Goal: Information Seeking & Learning: Learn about a topic

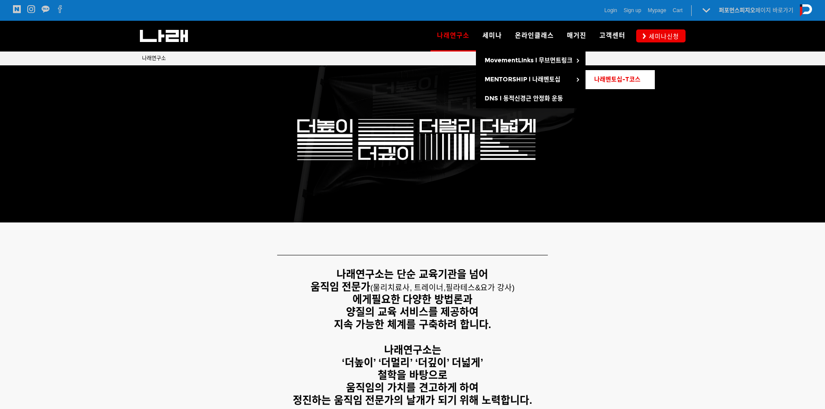
click at [603, 79] on span "나래멘토십-T코스" at bounding box center [618, 79] width 46 height 7
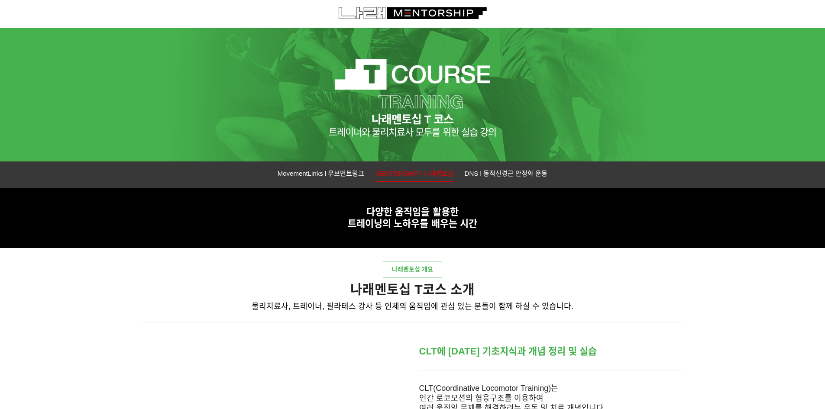
scroll to position [173, 0]
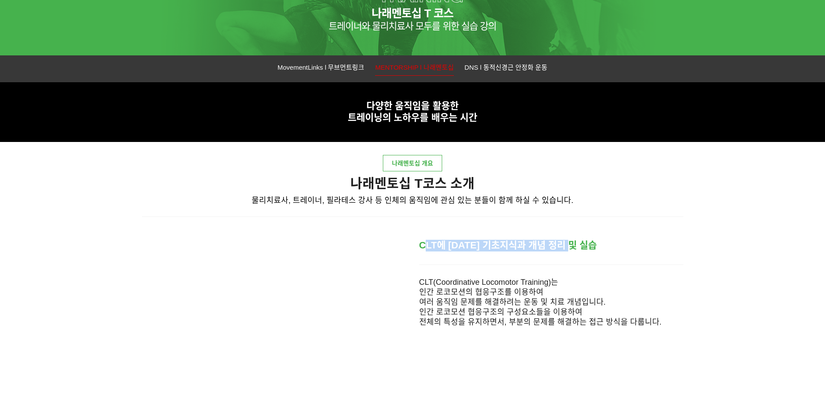
drag, startPoint x: 424, startPoint y: 247, endPoint x: 601, endPoint y: 250, distance: 176.4
click at [601, 250] on p "CLT에 대한 기초지식과 개념 정리 및 실습" at bounding box center [551, 246] width 264 height 12
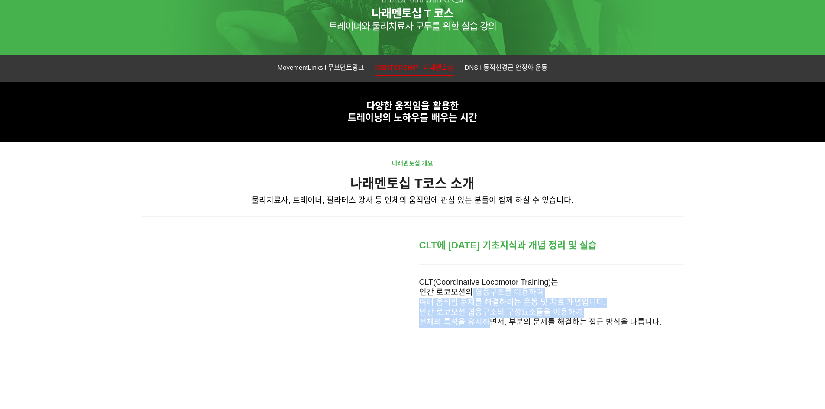
drag, startPoint x: 468, startPoint y: 289, endPoint x: 489, endPoint y: 351, distance: 65.8
click at [489, 351] on div "CLT에 대한 기초지식과 개념 정리 및 실습 CLT(Coordinative Locomotor Training)는 인간 로코모션의 협응구조를 이…" at bounding box center [413, 352] width 555 height 257
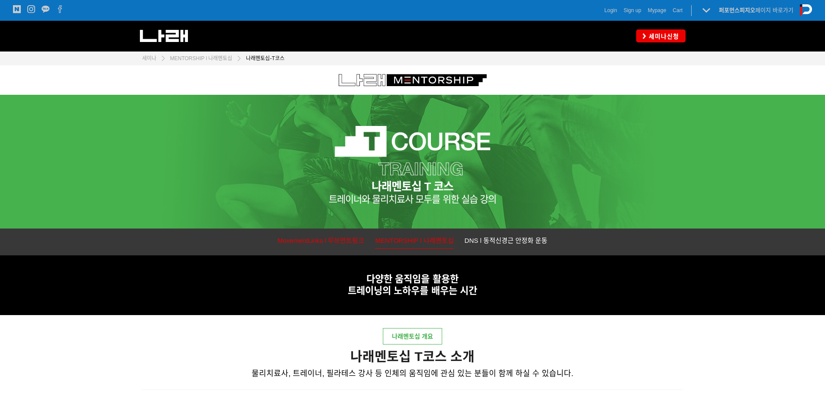
click at [361, 239] on span "MovementLinks l 무브먼트링크" at bounding box center [321, 240] width 87 height 7
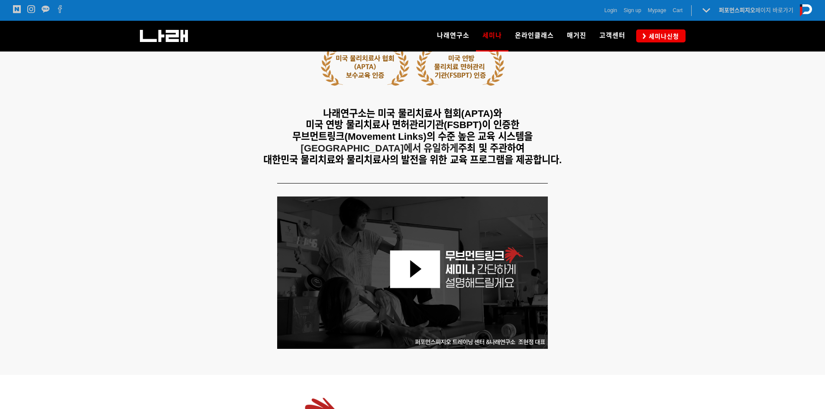
scroll to position [87, 0]
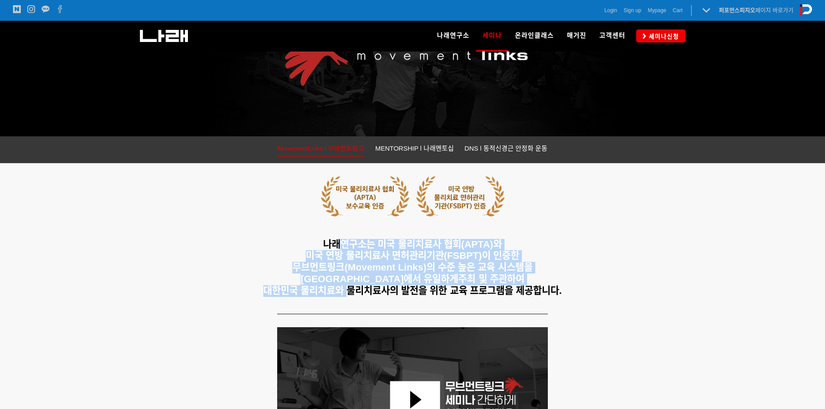
drag, startPoint x: 342, startPoint y: 245, endPoint x: 344, endPoint y: 286, distance: 41.2
click at [344, 286] on h5 "나래연구소는 미국 물리치료사 협회(APTA)와 미국 연방 물리치료사 면허관리기관(FSBPT)이 인증한 무브먼트링크(Movement Links)…" at bounding box center [413, 268] width 542 height 58
click at [344, 286] on span "대한민국 물리치료와 물리치료사의 발전을 위한 교육 프로그램을 제공합니다." at bounding box center [412, 291] width 299 height 11
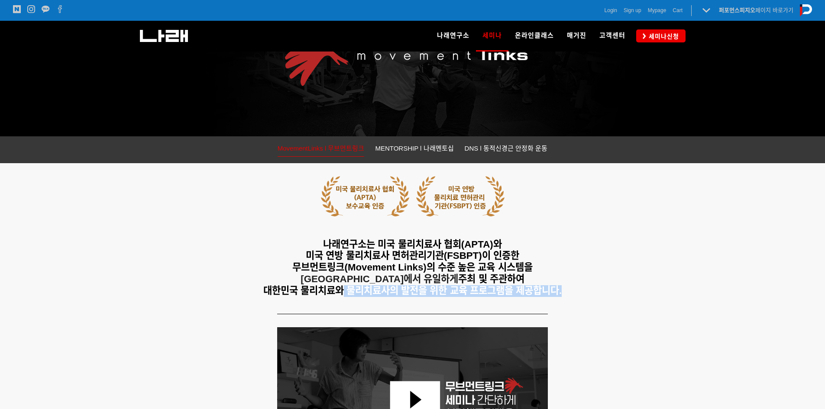
drag, startPoint x: 344, startPoint y: 286, endPoint x: 385, endPoint y: 309, distance: 46.9
click at [385, 309] on div at bounding box center [413, 314] width 555 height 13
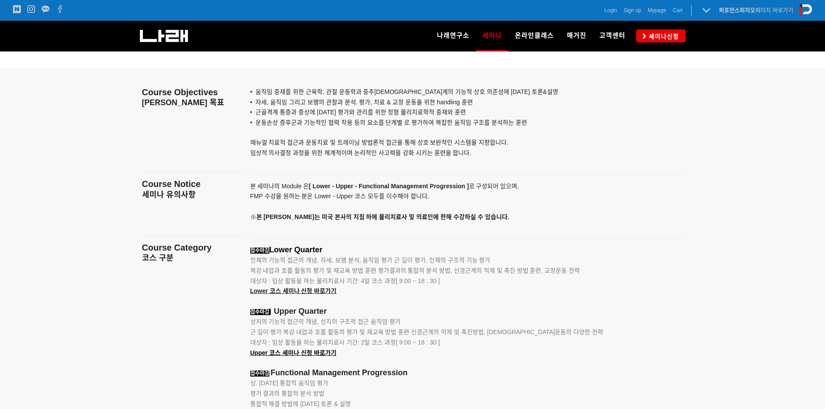
scroll to position [953, 0]
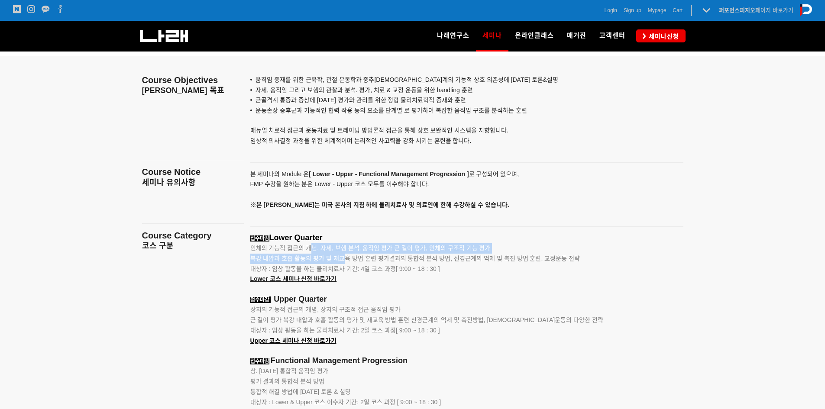
drag, startPoint x: 309, startPoint y: 248, endPoint x: 346, endPoint y: 258, distance: 38.7
click at [346, 258] on span "복강 내압과 호흡 활동의 평가 및 재교육 방법 훈련 평가결과의 통합적 분석 방법, 신경근계의 억제 및 촉진 방법 훈련, 교정운동 전략" at bounding box center [415, 258] width 330 height 7
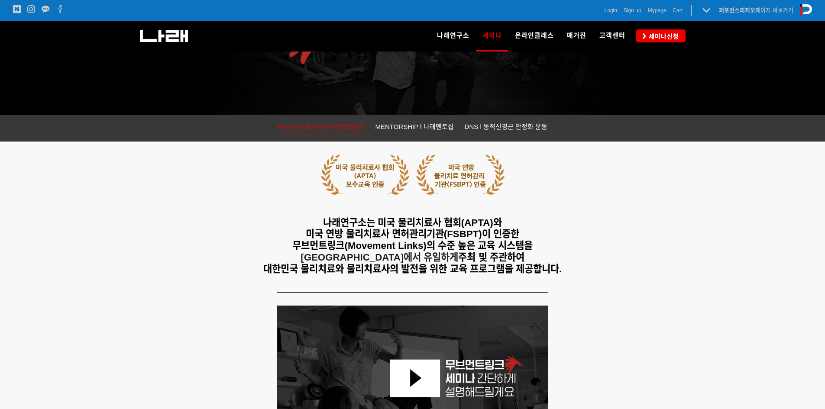
scroll to position [0, 0]
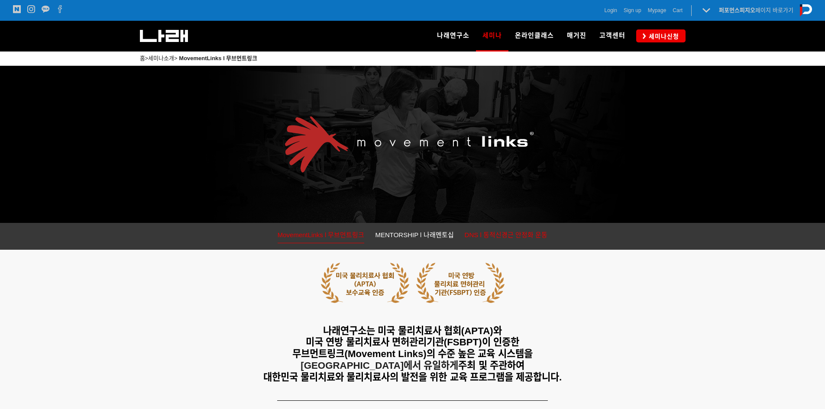
click at [493, 240] on link "DNS l 동적신경근 안정화 운동" at bounding box center [506, 236] width 83 height 13
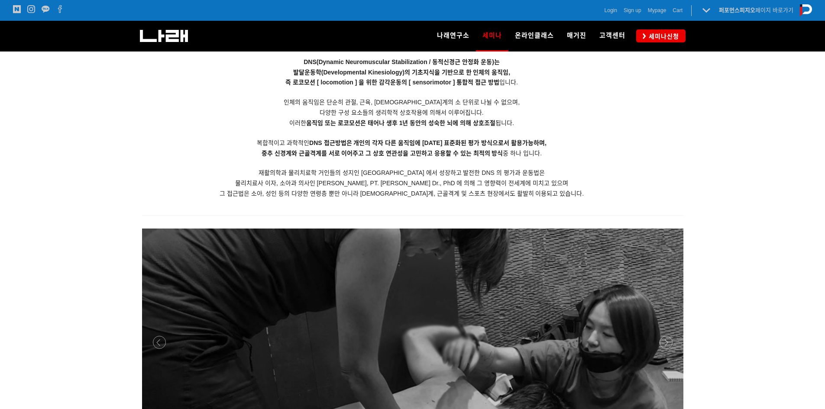
scroll to position [1040, 0]
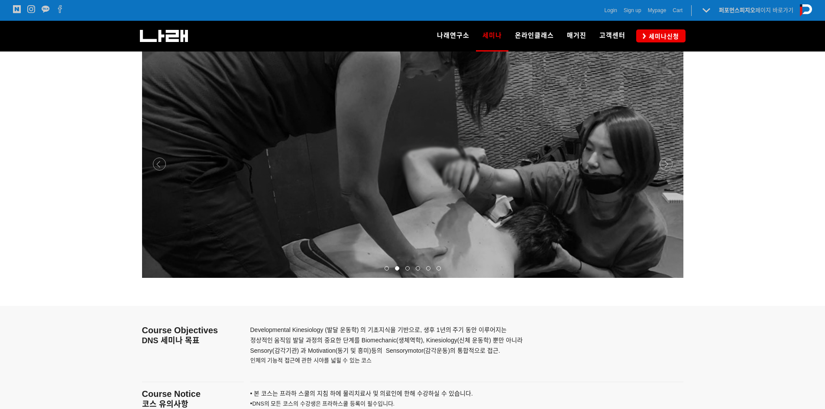
click at [420, 265] on div at bounding box center [418, 268] width 10 height 9
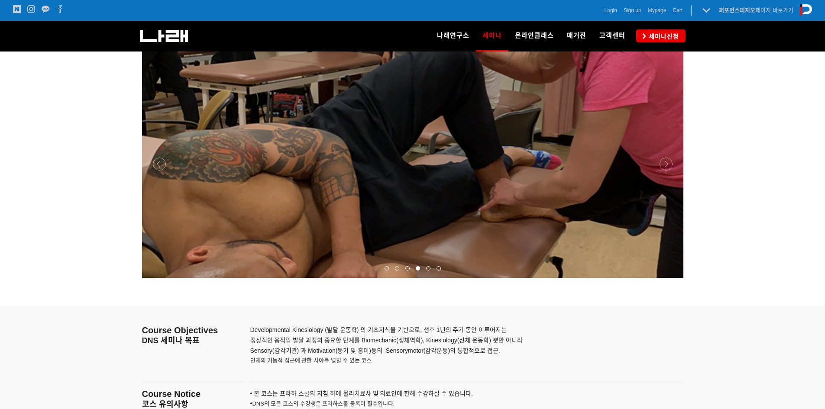
click at [439, 268] on span at bounding box center [439, 268] width 4 height 4
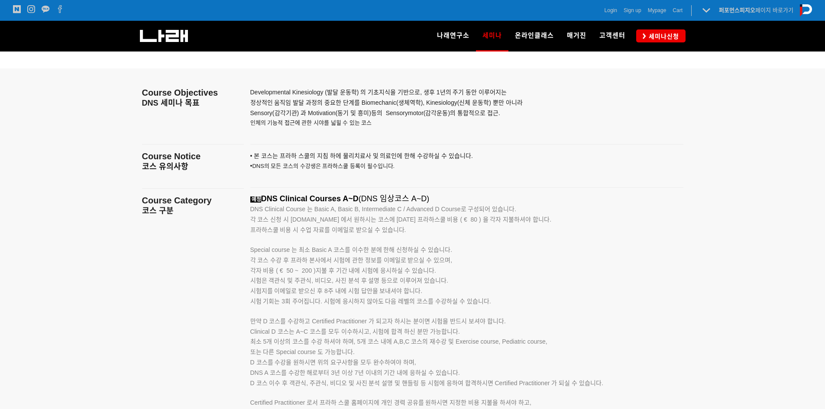
scroll to position [1300, 0]
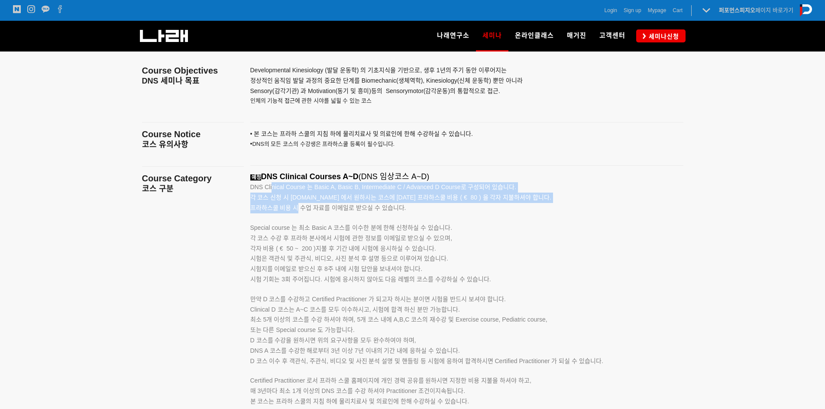
drag, startPoint x: 273, startPoint y: 185, endPoint x: 296, endPoint y: 209, distance: 33.4
click at [296, 209] on div "예정 DNS Clinical Courses A~D (DNS 임상코스 A~D) DNS Clinical Course 는 Basic A, Basic…" at bounding box center [456, 299] width 412 height 254
click at [296, 209] on span "프라하스쿨 비용 시 수업 자료를 이메일로 받으실 수 있습니다." at bounding box center [328, 208] width 156 height 7
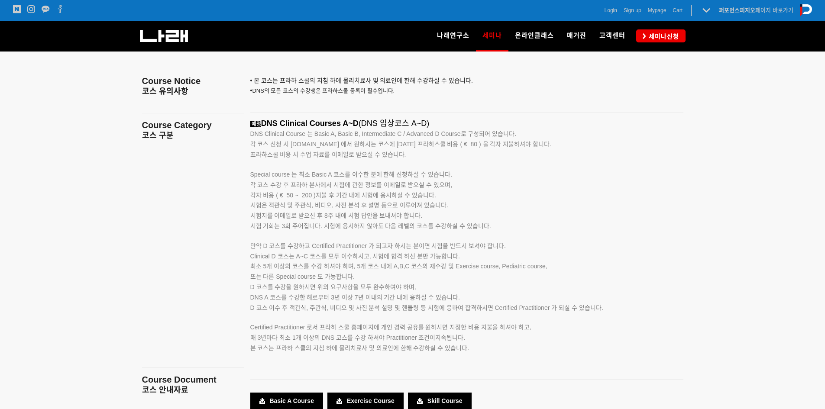
scroll to position [1430, 0]
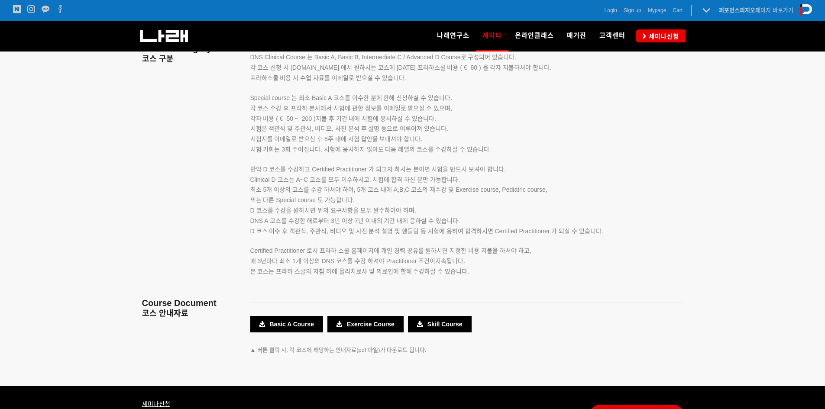
drag, startPoint x: 415, startPoint y: 192, endPoint x: 549, endPoint y: 194, distance: 133.5
click at [549, 194] on p "Clinical D 코스는 A~C 코스를 모두 이수하시고, 시험에 합격 하신 분만 가능합니다. 최소 5개 이상의 코스를 수강 하셔야 하며, 5…" at bounding box center [456, 206] width 412 height 62
drag, startPoint x: 336, startPoint y: 201, endPoint x: 259, endPoint y: 201, distance: 77.1
click at [259, 201] on span "또는 다른 Special course 도 가능합니다." at bounding box center [302, 200] width 104 height 7
drag, startPoint x: 290, startPoint y: 211, endPoint x: 436, endPoint y: 215, distance: 146.1
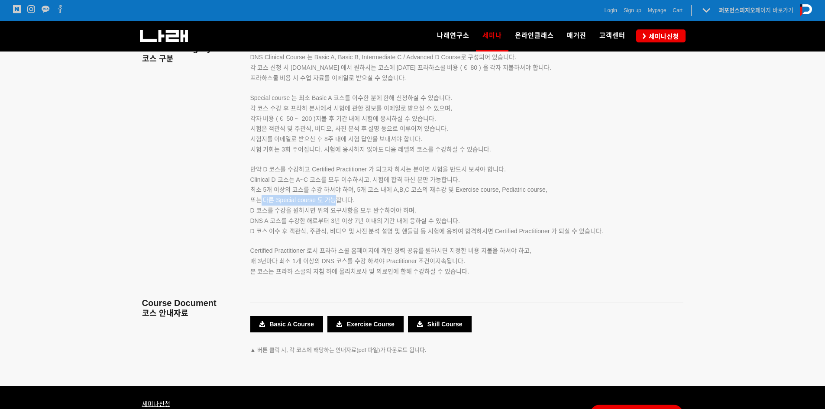
click at [436, 215] on p "Clinical D 코스는 A~C 코스를 모두 이수하시고, 시험에 합격 하신 분만 가능합니다. 최소 5개 이상의 코스를 수강 하셔야 하며, 5…" at bounding box center [456, 206] width 412 height 62
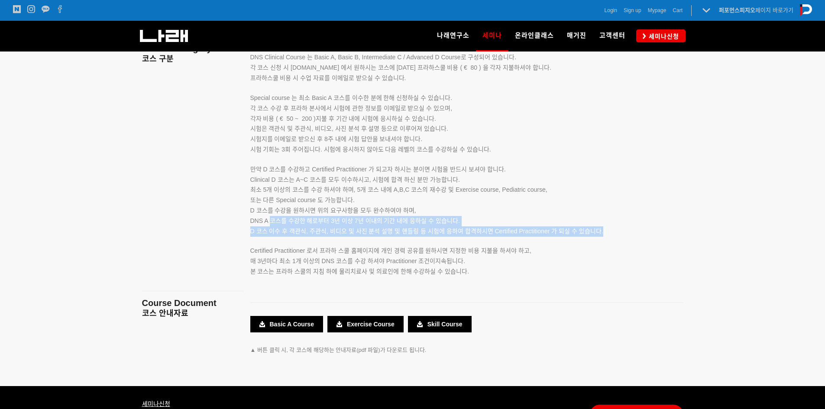
drag, startPoint x: 270, startPoint y: 222, endPoint x: 562, endPoint y: 240, distance: 292.6
click at [562, 240] on div "예정 DNS Clinical Courses A~D (DNS 임상코스 A~D) DNS Clinical Course 는 Basic A, Basic…" at bounding box center [456, 169] width 412 height 254
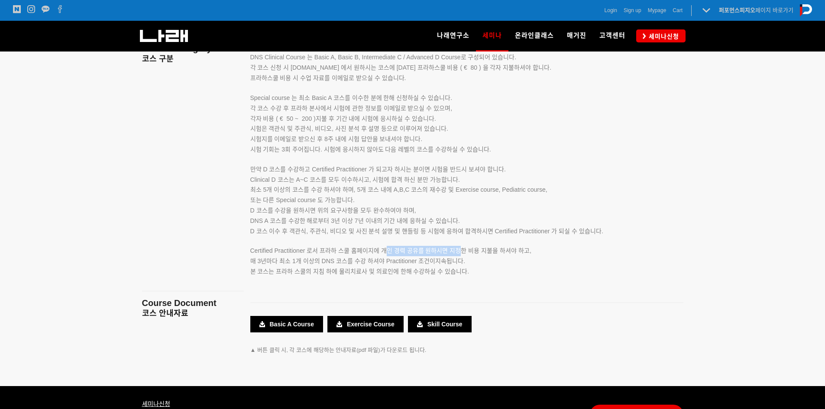
drag, startPoint x: 385, startPoint y: 250, endPoint x: 461, endPoint y: 253, distance: 75.9
click at [461, 253] on span "Certified Practitioner 로서 프라하 스쿨 홈페이지에 개인 경력 공유를 원하시면 지정한 비용 지불을 하셔야 하고," at bounding box center [390, 250] width 281 height 7
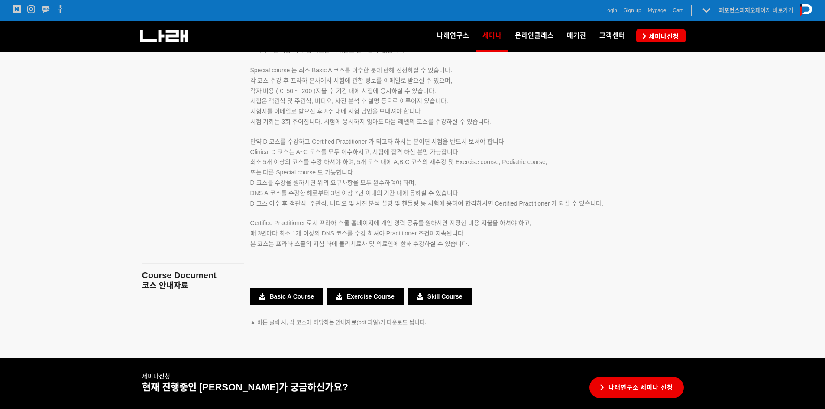
scroll to position [1473, 0]
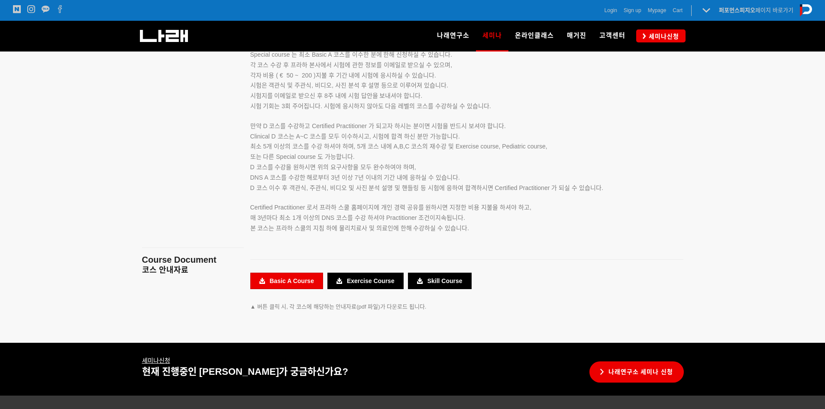
click at [273, 279] on link "Basic A Course" at bounding box center [286, 281] width 73 height 16
click at [684, 88] on div "예정 DNS Clinical Courses A~D (DNS 임상코스 A~D) DNS Clinical Course 는 Basic A, Basic…" at bounding box center [467, 126] width 446 height 254
